Goal: Communication & Community: Ask a question

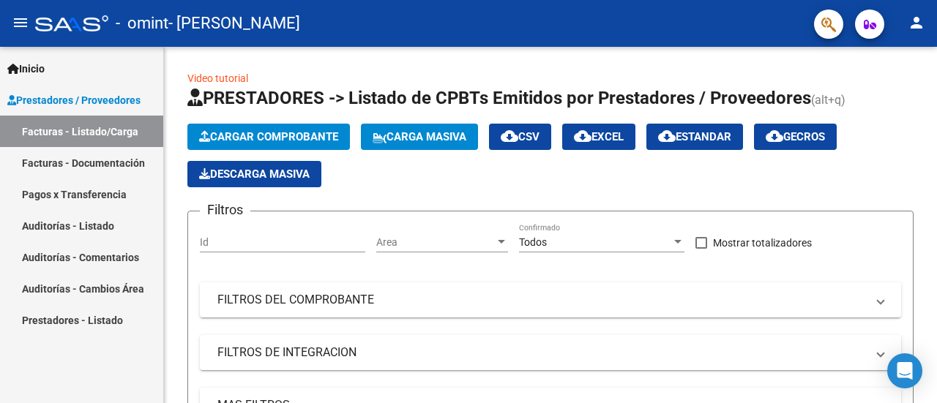
click at [92, 134] on link "Facturas - Listado/Carga" at bounding box center [81, 131] width 163 height 31
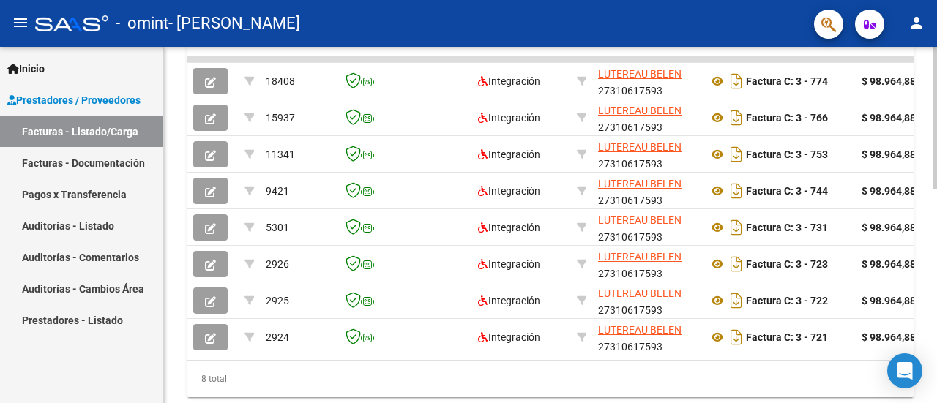
scroll to position [508, 0]
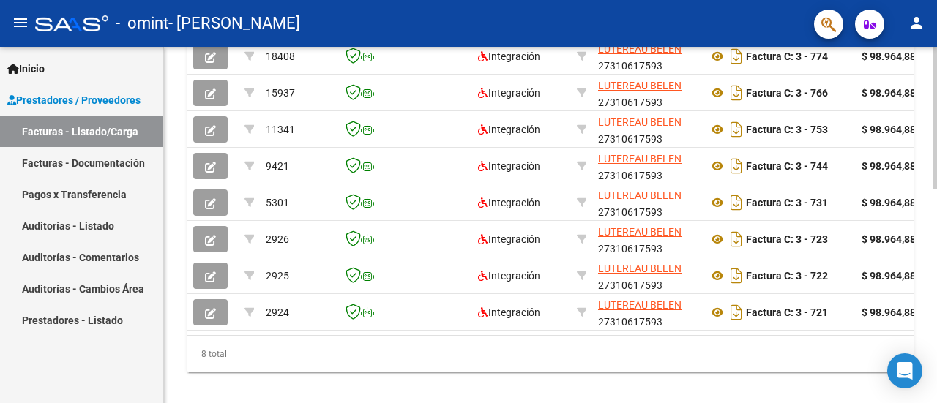
click at [936, 348] on div at bounding box center [935, 325] width 4 height 143
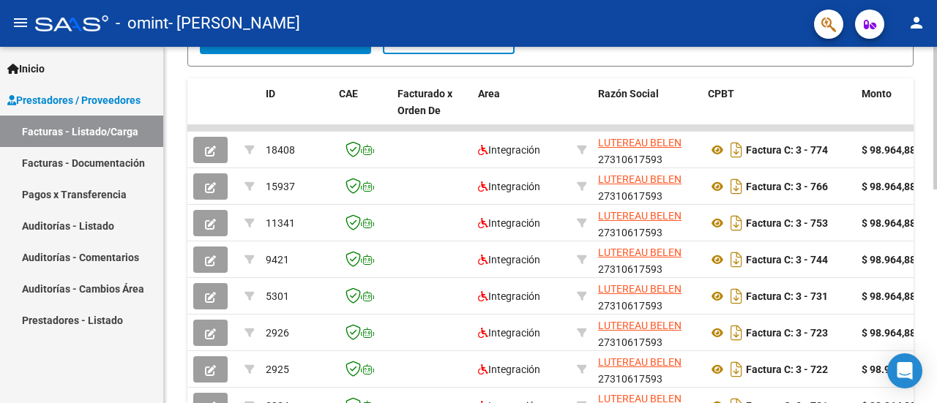
click at [936, 275] on div at bounding box center [935, 287] width 4 height 143
click at [896, 378] on icon "Open Intercom Messenger" at bounding box center [904, 371] width 19 height 19
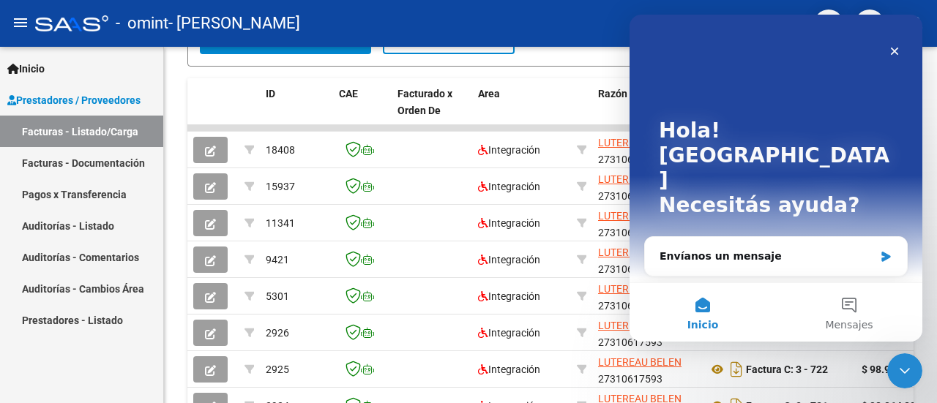
scroll to position [0, 0]
click at [841, 237] on div "Envíanos un mensaje" at bounding box center [776, 256] width 262 height 39
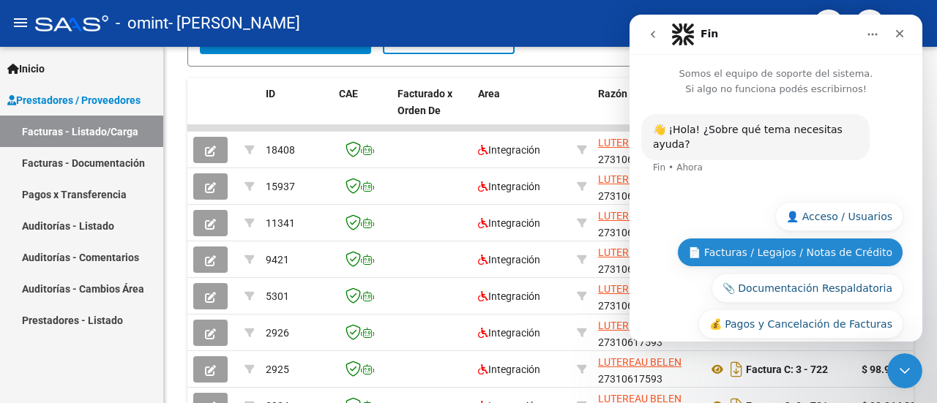
click at [783, 239] on button "📄 Facturas / Legajos / Notas de Crédito" at bounding box center [790, 252] width 226 height 29
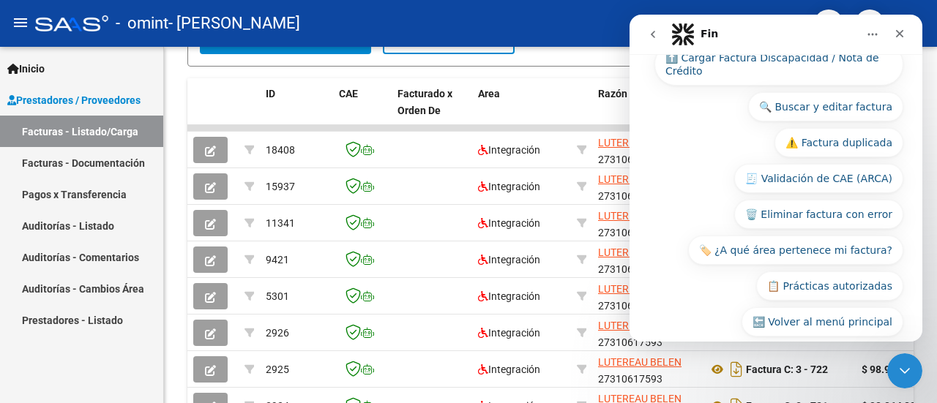
scroll to position [314, 0]
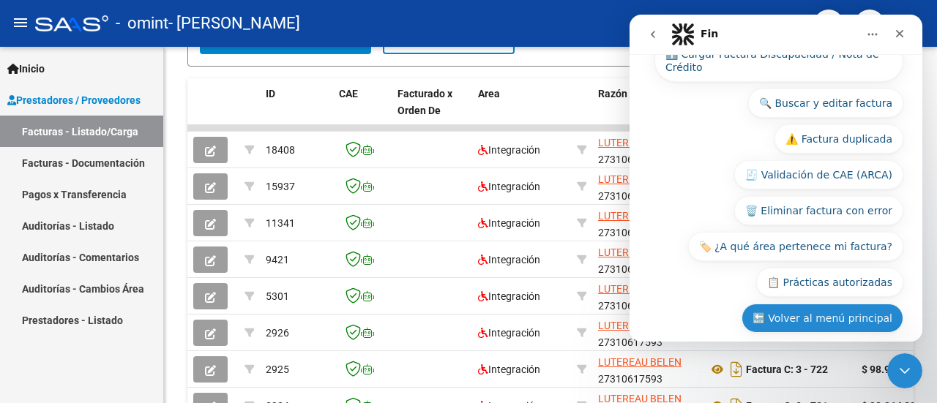
click at [855, 304] on button "🔙 Volver al menú principal" at bounding box center [823, 318] width 162 height 29
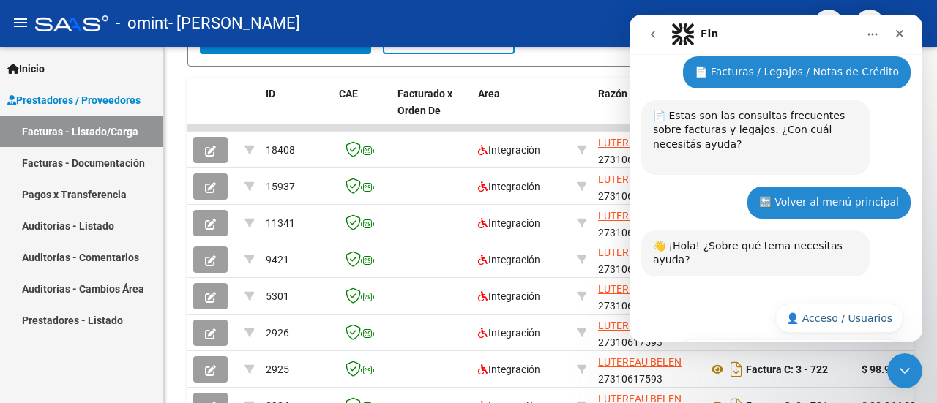
scroll to position [245, 0]
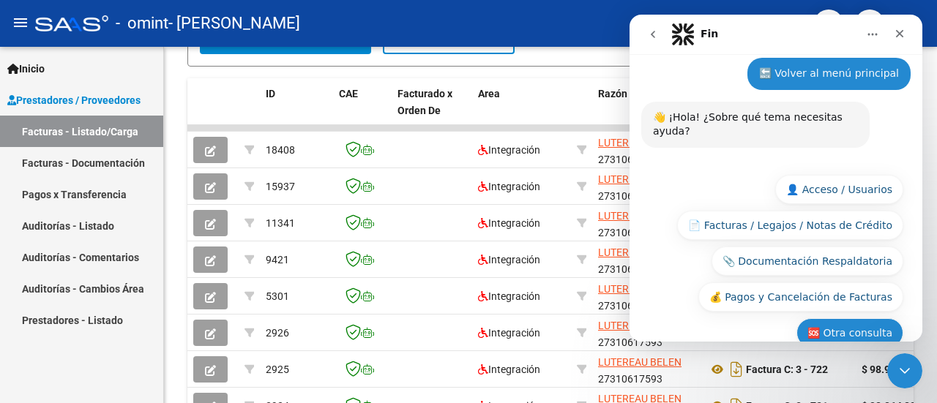
click at [852, 318] on button "🆘 Otra consulta" at bounding box center [849, 332] width 107 height 29
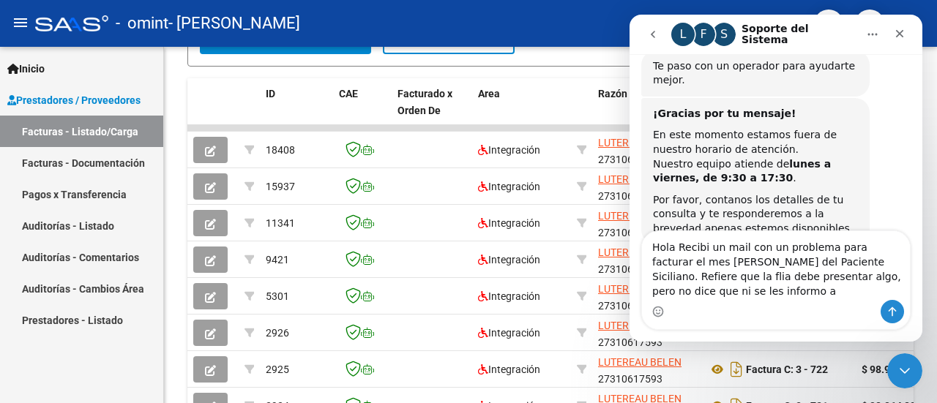
scroll to position [412, 0]
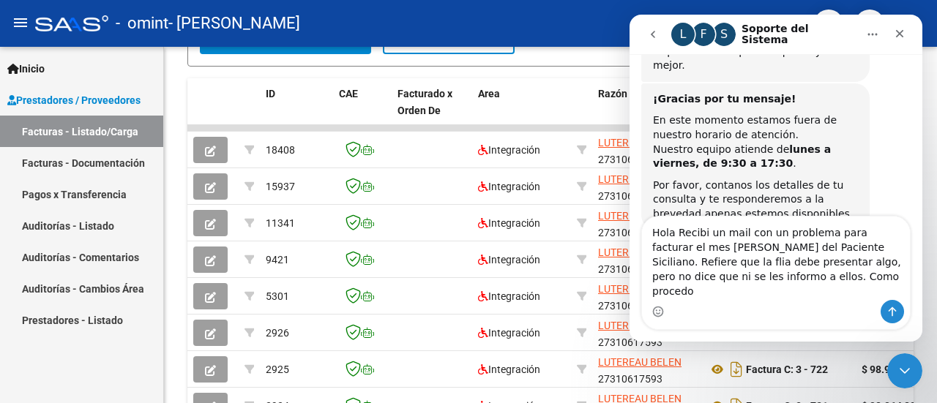
type textarea "Hola Recibi un mail con un problema para facturar el mes [PERSON_NAME] del Paci…"
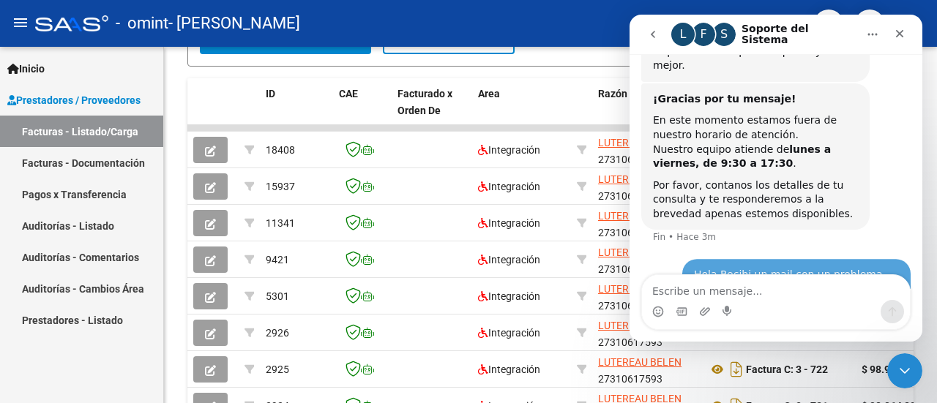
scroll to position [469, 0]
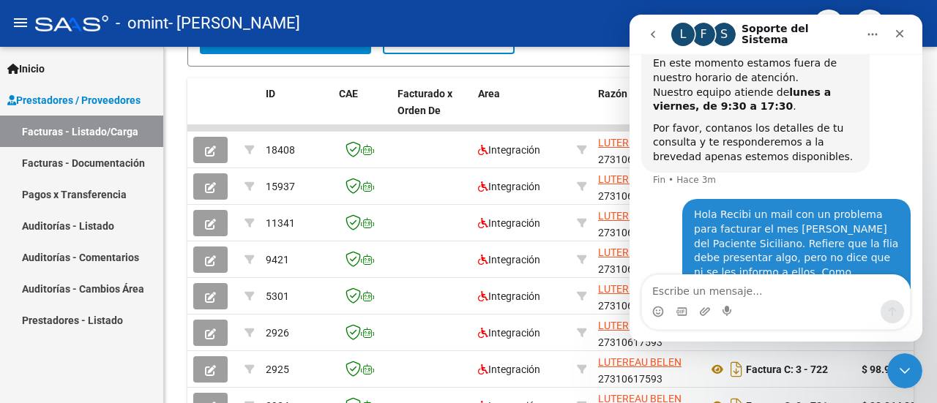
click at [655, 40] on button "go back" at bounding box center [653, 34] width 28 height 28
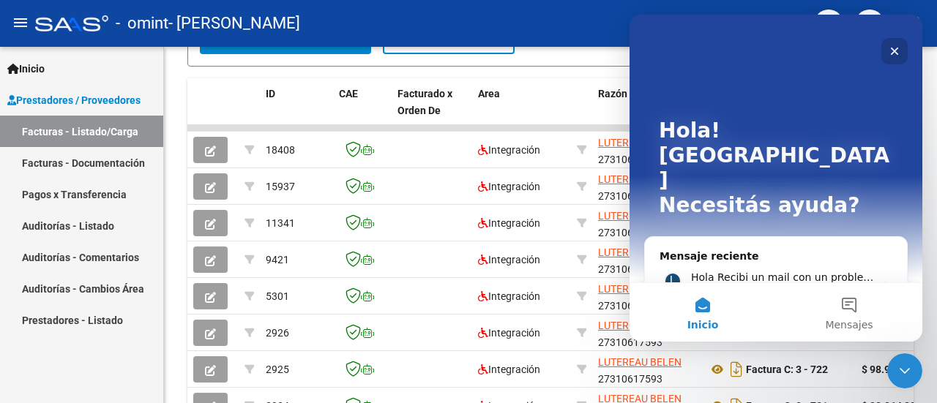
click at [897, 53] on icon "Cerrar" at bounding box center [895, 51] width 12 height 12
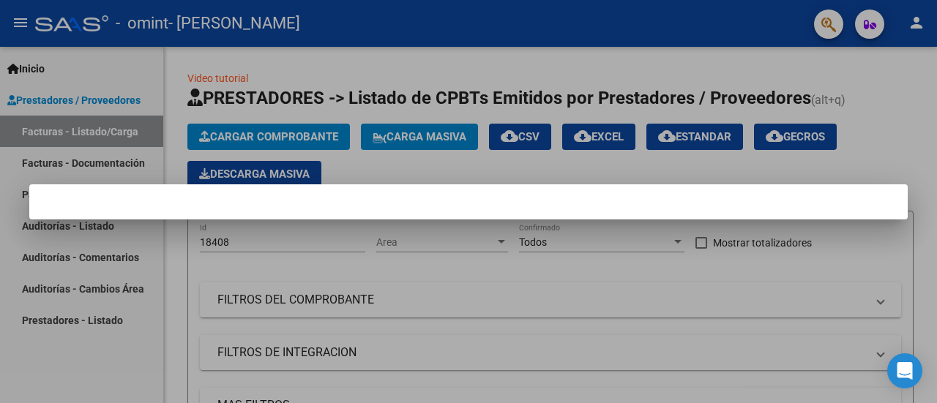
click at [590, 203] on mat-dialog-container at bounding box center [468, 201] width 878 height 35
drag, startPoint x: 590, startPoint y: 203, endPoint x: 659, endPoint y: 209, distance: 69.1
click at [659, 209] on mat-dialog-container at bounding box center [468, 201] width 878 height 35
click at [909, 138] on div at bounding box center [468, 201] width 937 height 403
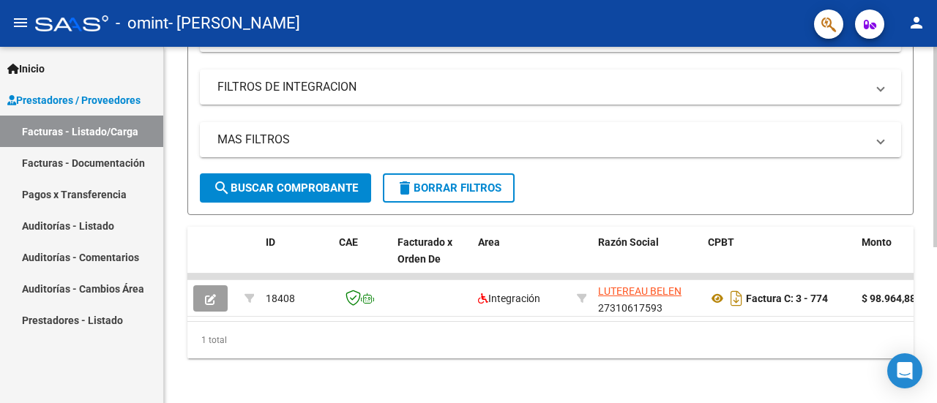
scroll to position [278, 0]
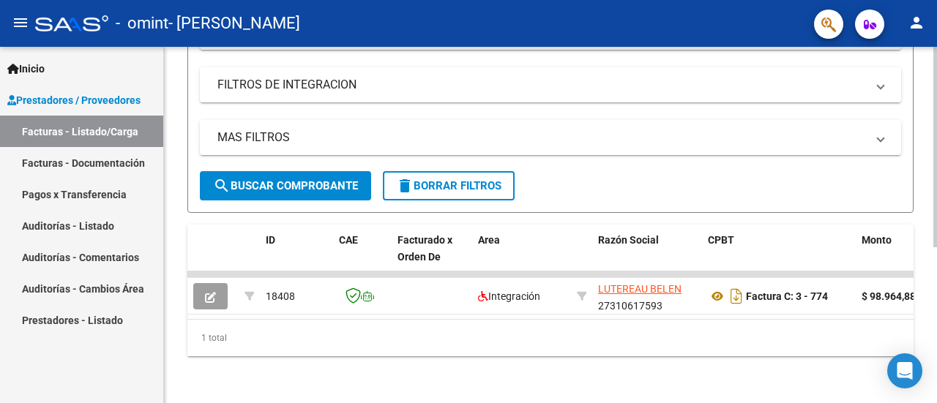
click at [936, 327] on div at bounding box center [935, 303] width 4 height 201
drag, startPoint x: 351, startPoint y: 305, endPoint x: 425, endPoint y: 318, distance: 74.5
click at [425, 318] on datatable-body "18408 Integración [PERSON_NAME] 27310617593 Factura C: 3 - 774 $ 98.964,88 [DAT…" at bounding box center [550, 296] width 726 height 48
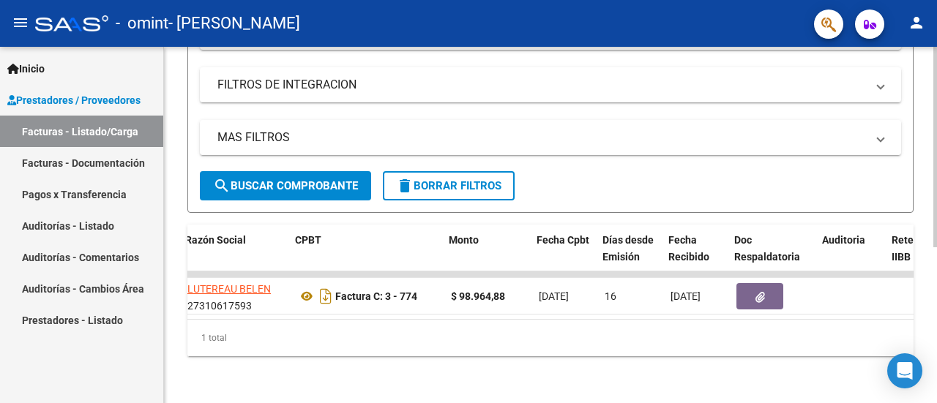
scroll to position [0, 413]
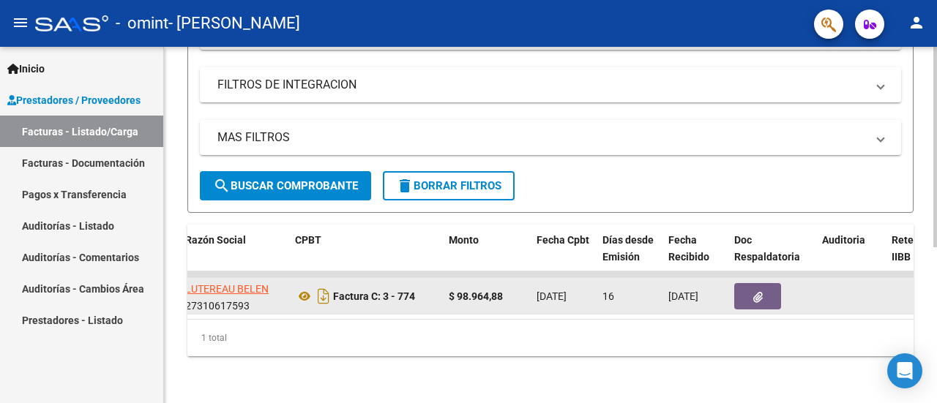
click at [762, 292] on icon "button" at bounding box center [758, 297] width 10 height 11
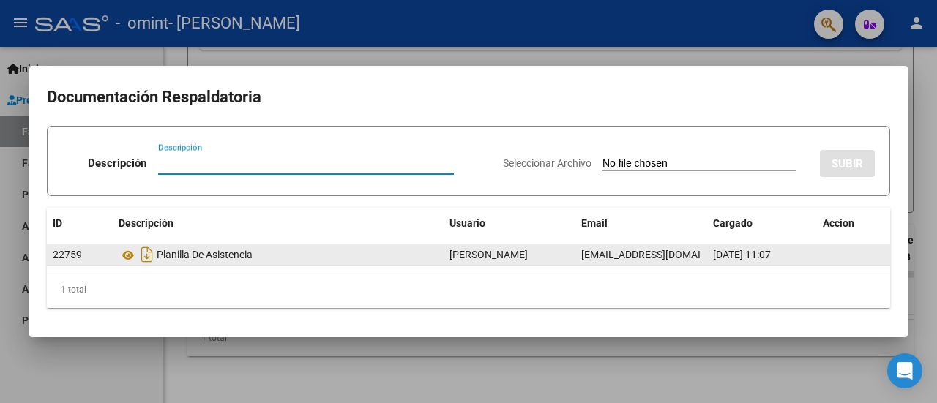
click at [236, 253] on div "Planilla De Asistencia" at bounding box center [278, 254] width 319 height 23
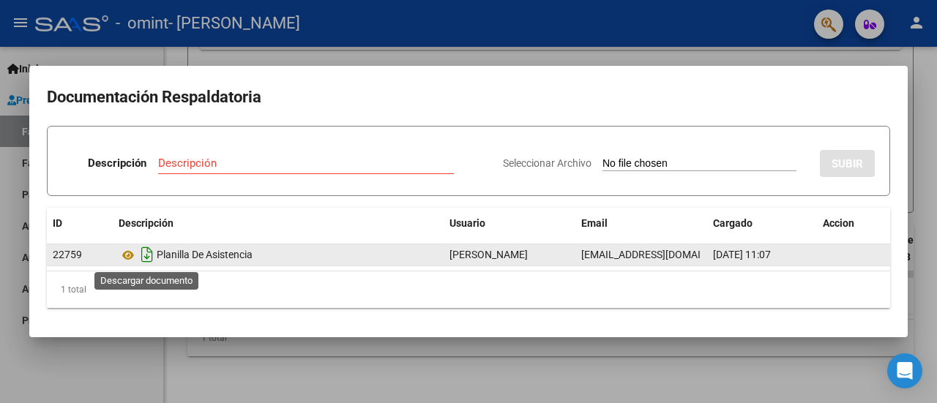
click at [146, 258] on icon "Descargar documento" at bounding box center [147, 254] width 19 height 23
click at [818, 283] on div "1 total" at bounding box center [468, 290] width 843 height 37
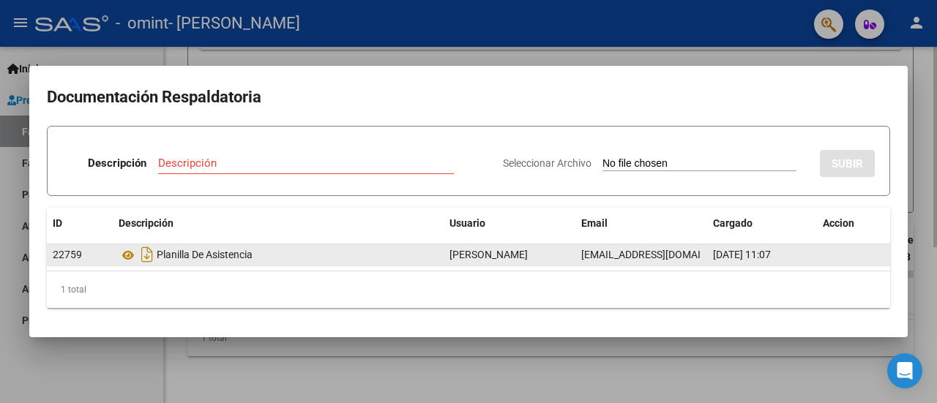
click at [747, 379] on div at bounding box center [468, 201] width 937 height 403
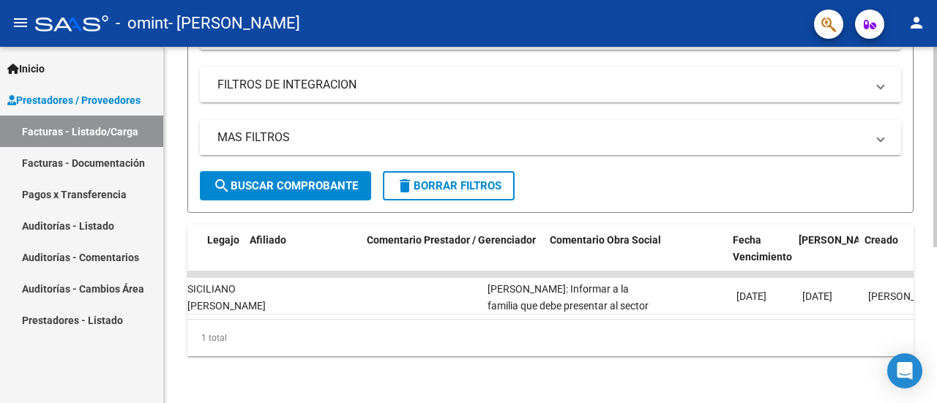
scroll to position [0, 1968]
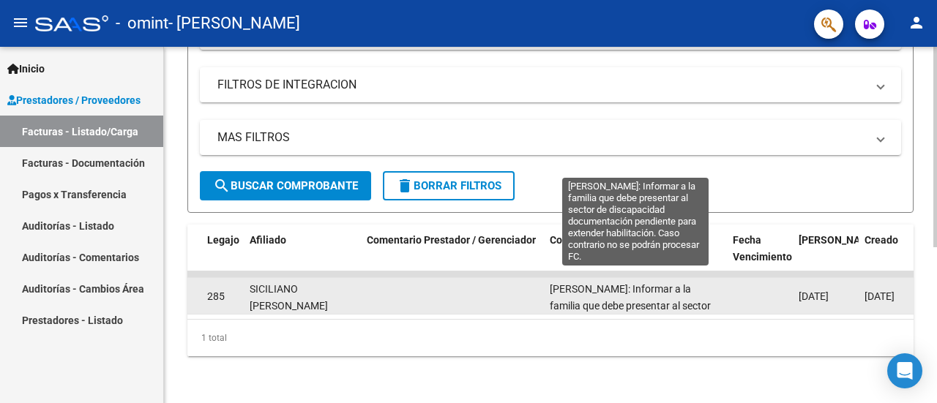
click at [609, 283] on span "[PERSON_NAME]: Informar a la familia que debe presentar al sector de discapacid…" at bounding box center [635, 330] width 171 height 95
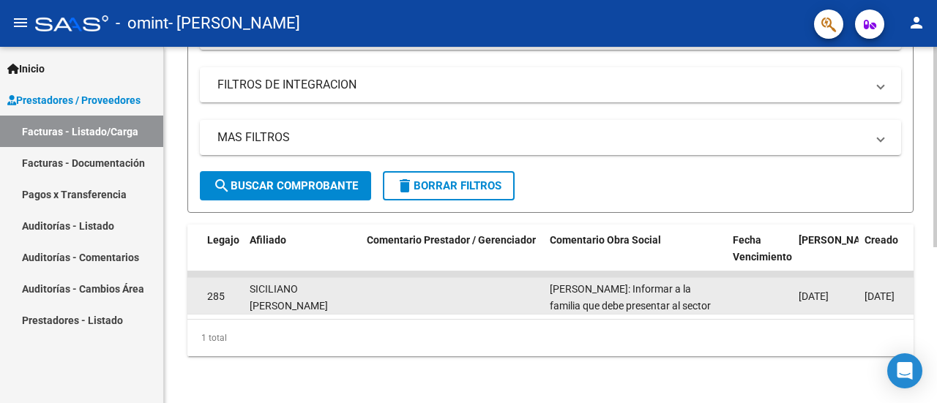
click at [609, 283] on span "[PERSON_NAME]: Informar a la familia que debe presentar al sector de discapacid…" at bounding box center [635, 330] width 171 height 95
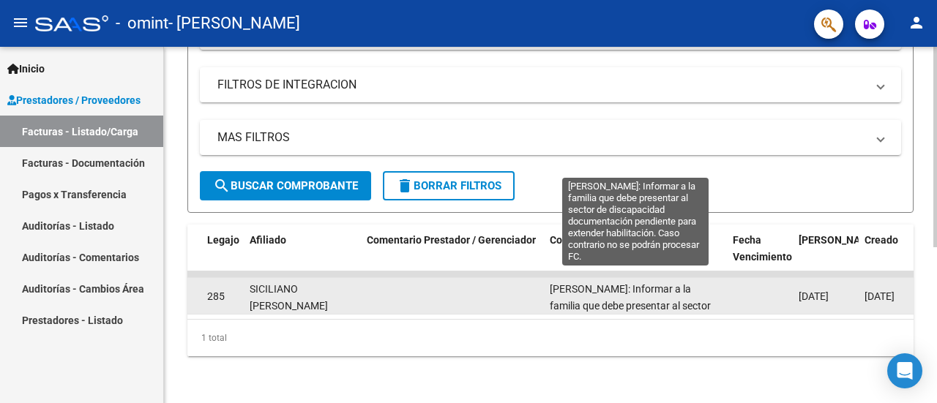
click at [652, 289] on span "[PERSON_NAME]: Informar a la familia que debe presentar al sector de discapacid…" at bounding box center [635, 330] width 171 height 95
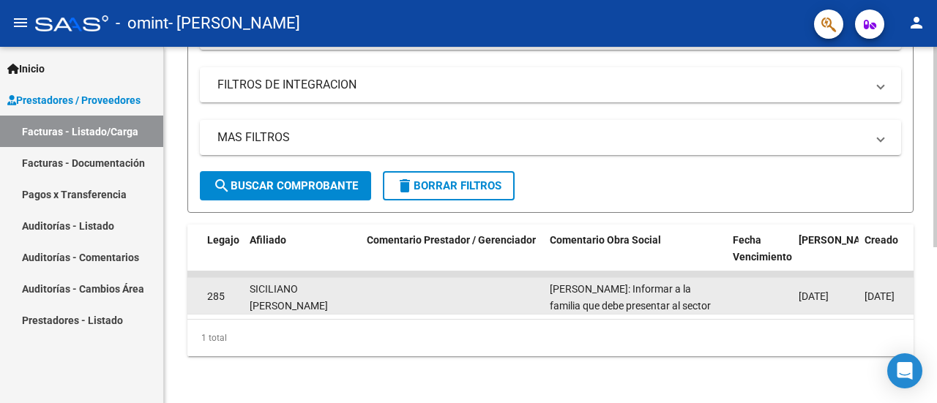
click at [662, 292] on span "[PERSON_NAME]: Informar a la familia que debe presentar al sector de discapacid…" at bounding box center [635, 330] width 171 height 95
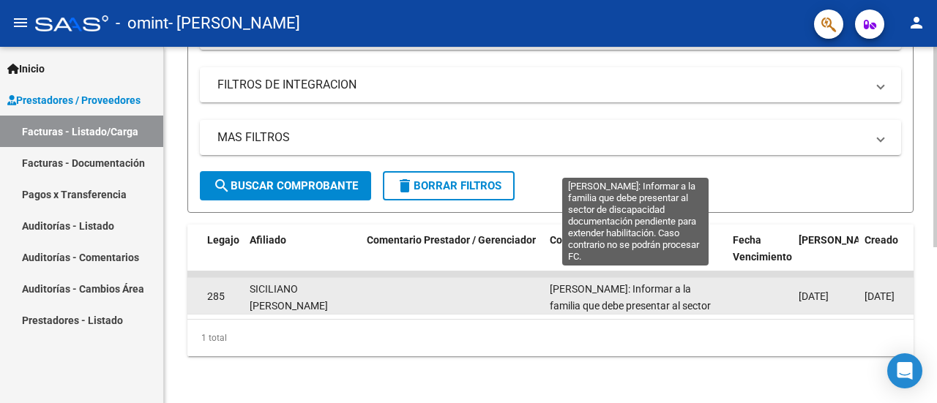
click at [646, 288] on span "[PERSON_NAME]: Informar a la familia que debe presentar al sector de discapacid…" at bounding box center [635, 330] width 171 height 95
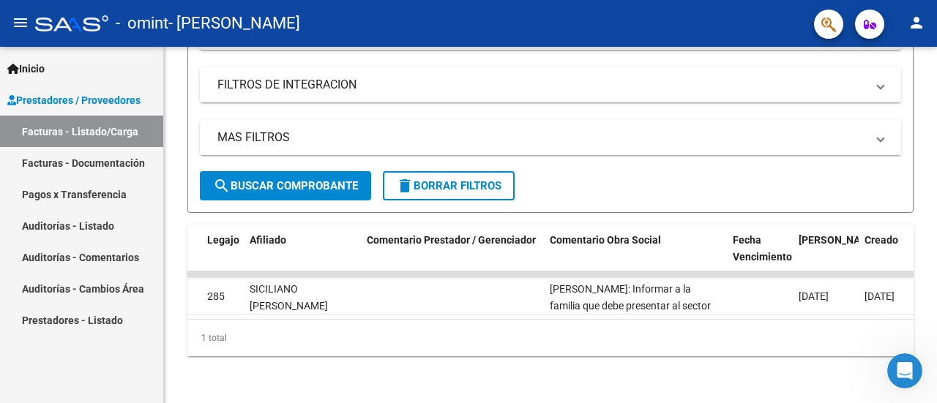
scroll to position [0, 0]
click at [905, 378] on icon "Abrir Intercom Messenger" at bounding box center [903, 369] width 24 height 24
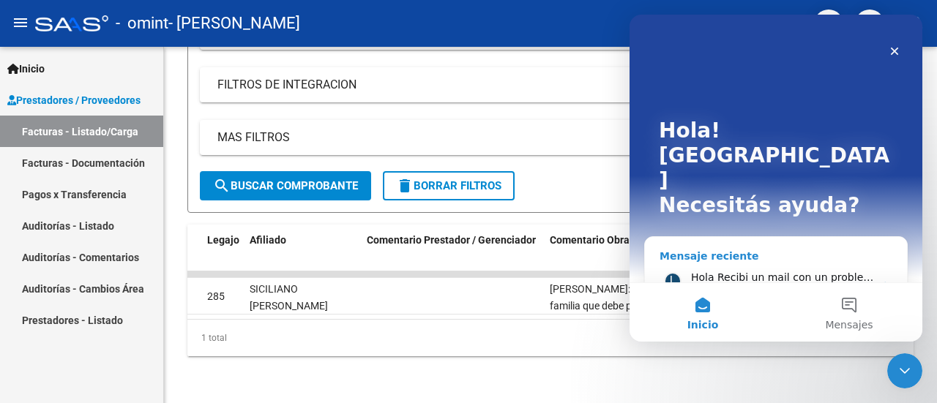
click at [800, 285] on div "• [GEOGRAPHIC_DATA]" at bounding box center [815, 292] width 37 height 15
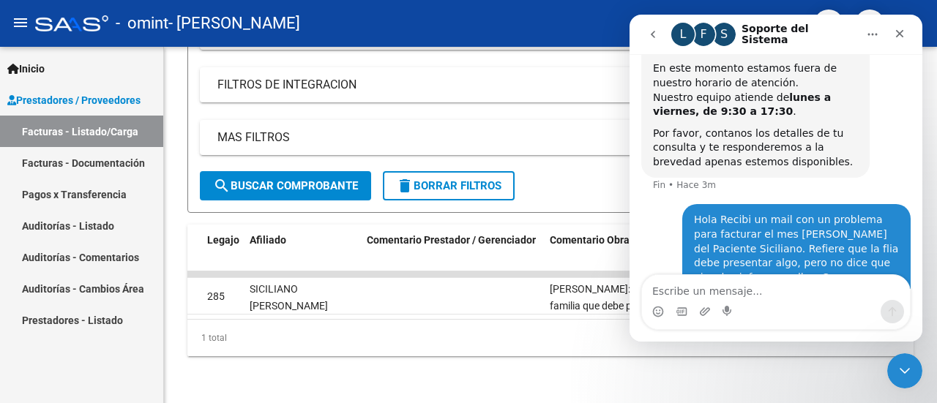
scroll to position [469, 0]
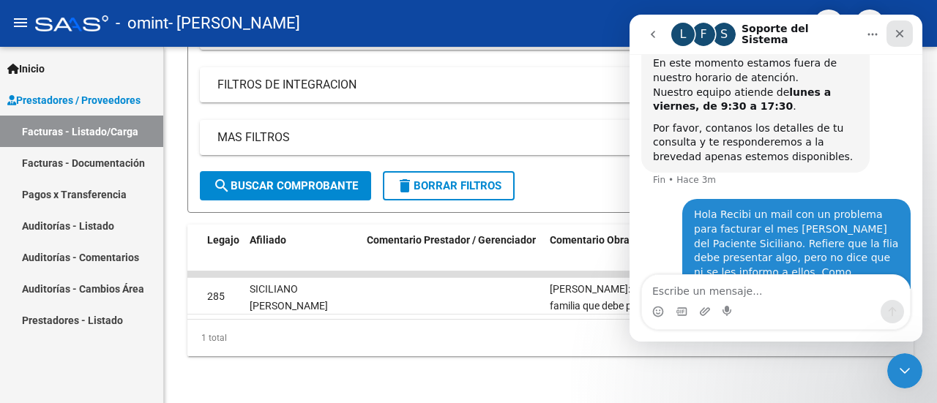
click at [895, 42] on div "Cerrar" at bounding box center [899, 33] width 26 height 26
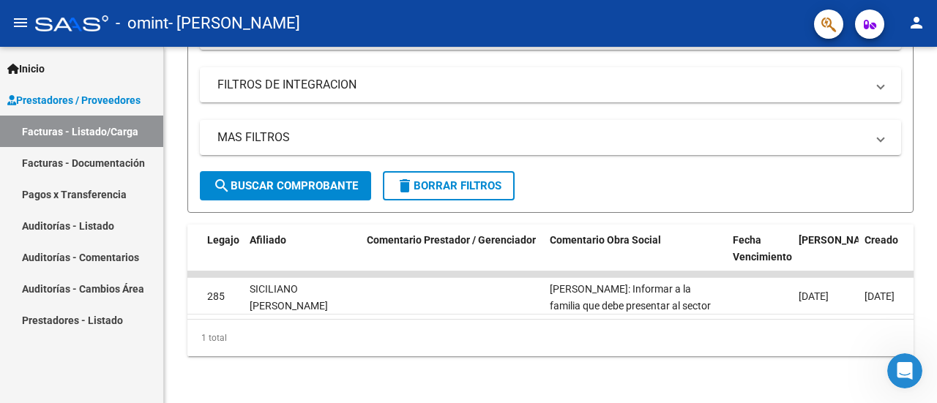
click at [81, 233] on link "Auditorías - Listado" at bounding box center [81, 225] width 163 height 31
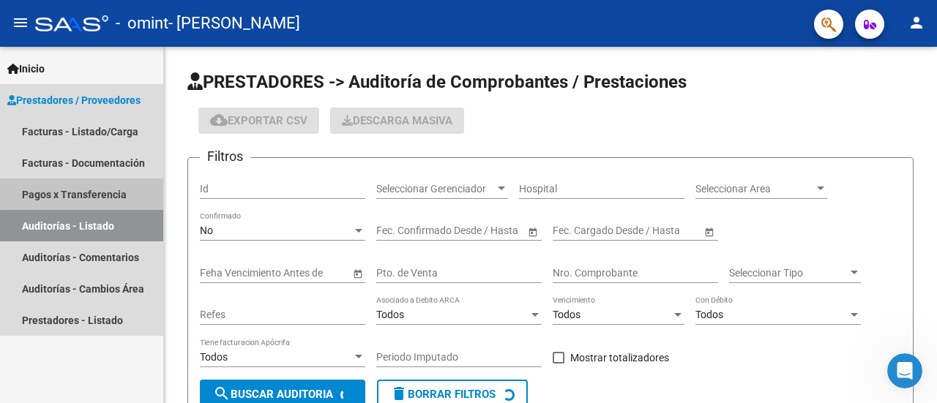
click at [95, 193] on link "Pagos x Transferencia" at bounding box center [81, 194] width 163 height 31
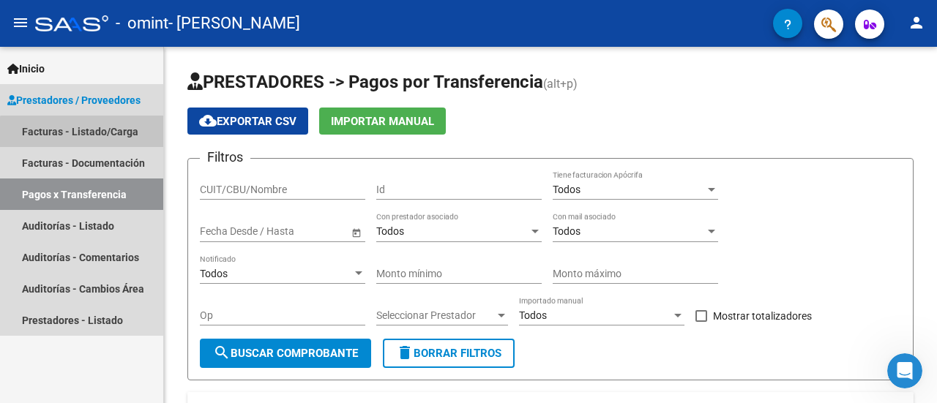
click at [116, 146] on link "Facturas - Listado/Carga" at bounding box center [81, 131] width 163 height 31
